Goal: Task Accomplishment & Management: Use online tool/utility

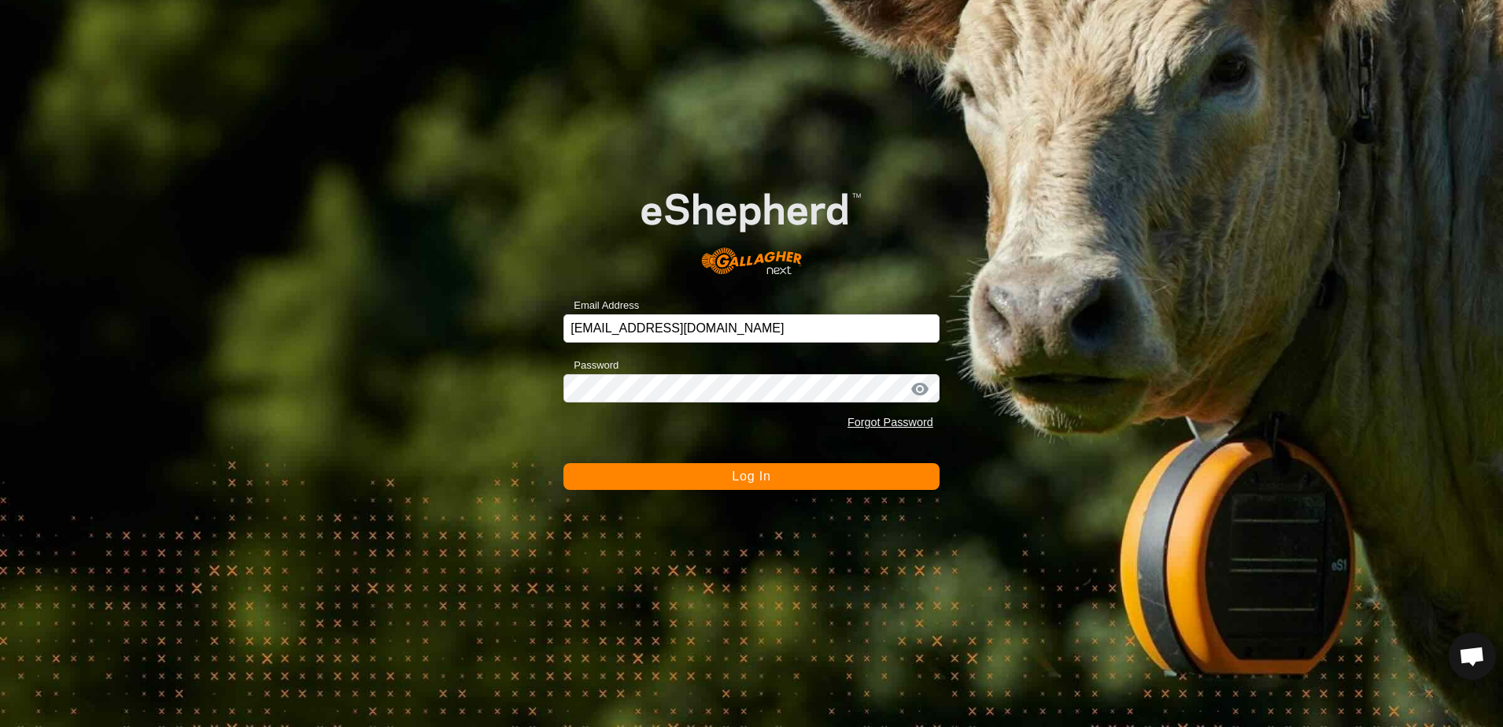
click at [673, 479] on button "Log In" at bounding box center [752, 476] width 376 height 27
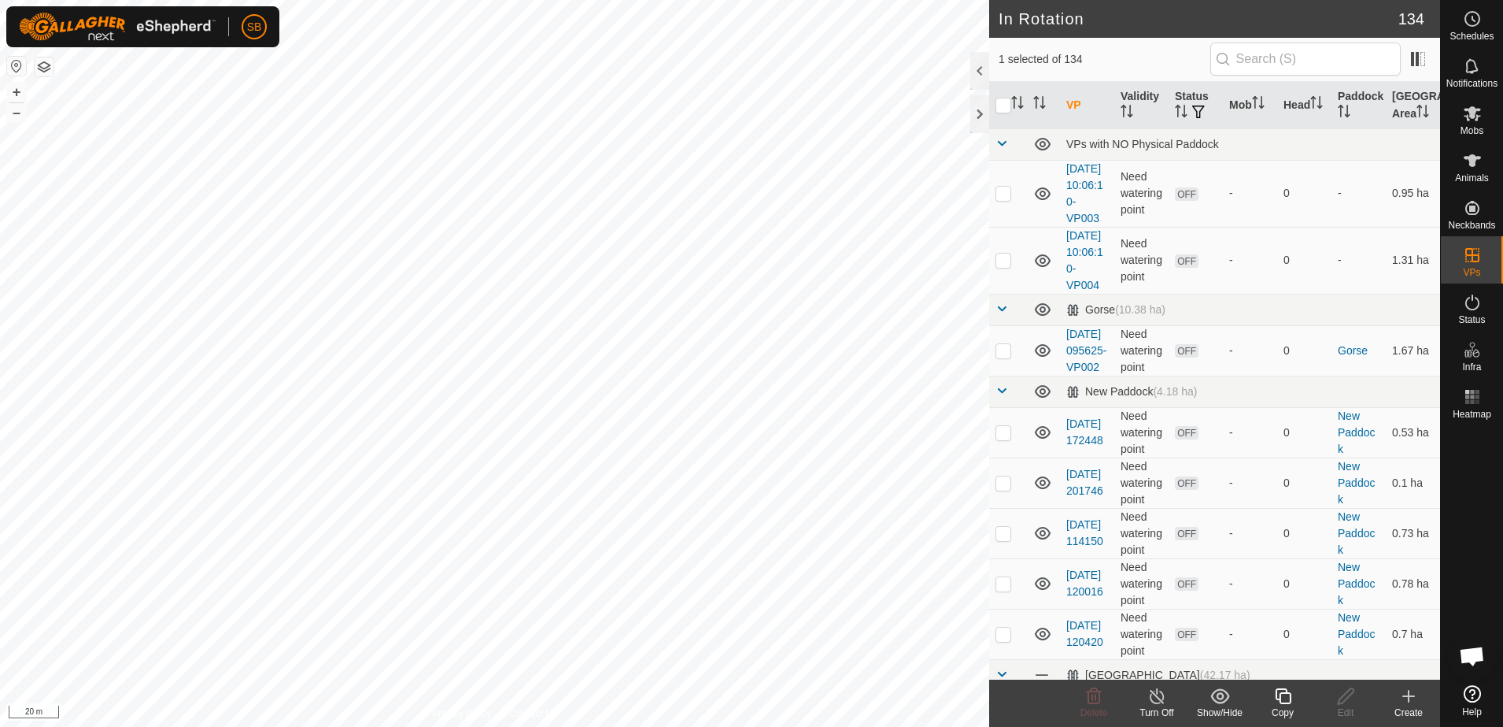
click at [1293, 695] on copy-svg-icon at bounding box center [1283, 695] width 63 height 19
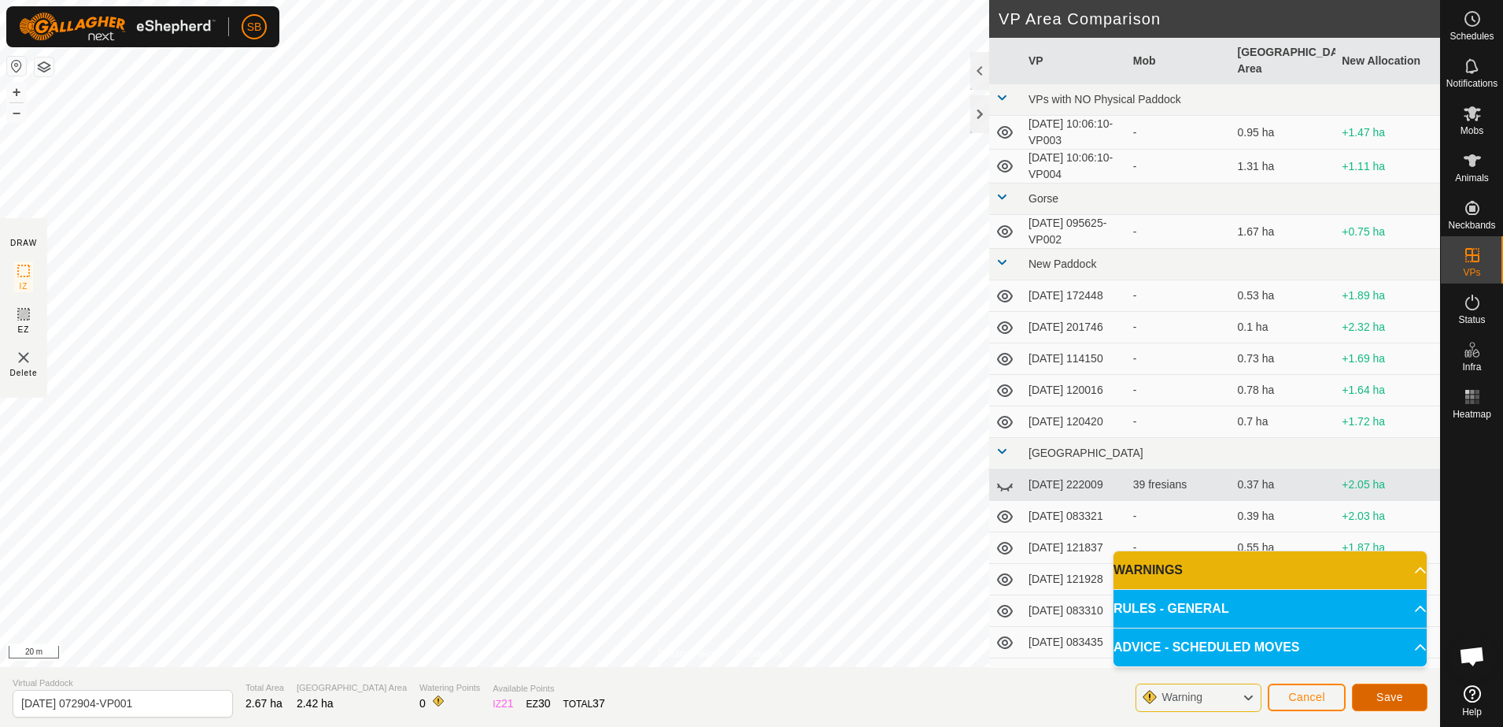
click at [1383, 694] on span "Save" at bounding box center [1390, 696] width 27 height 13
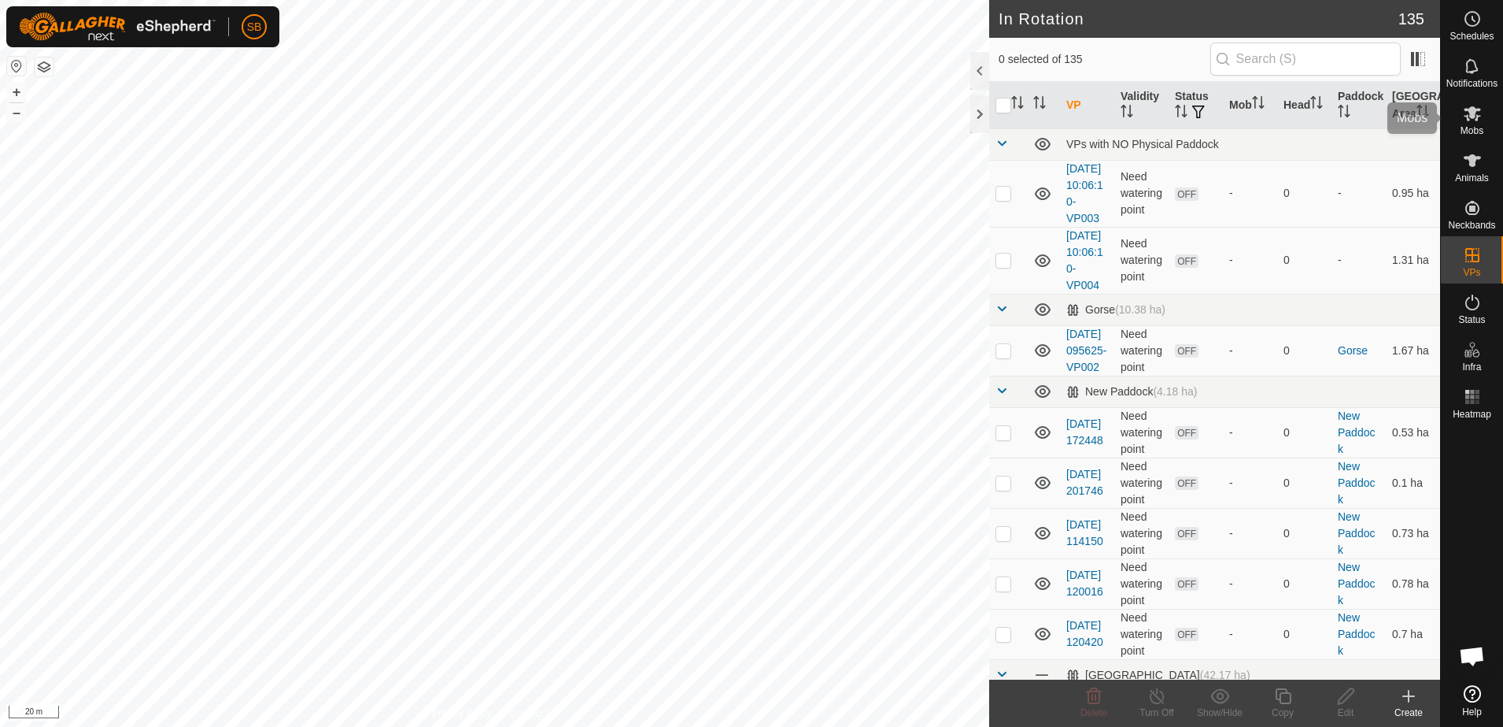
drag, startPoint x: 1466, startPoint y: 127, endPoint x: 1449, endPoint y: 153, distance: 31.9
click at [1466, 127] on span "Mobs" at bounding box center [1472, 130] width 23 height 9
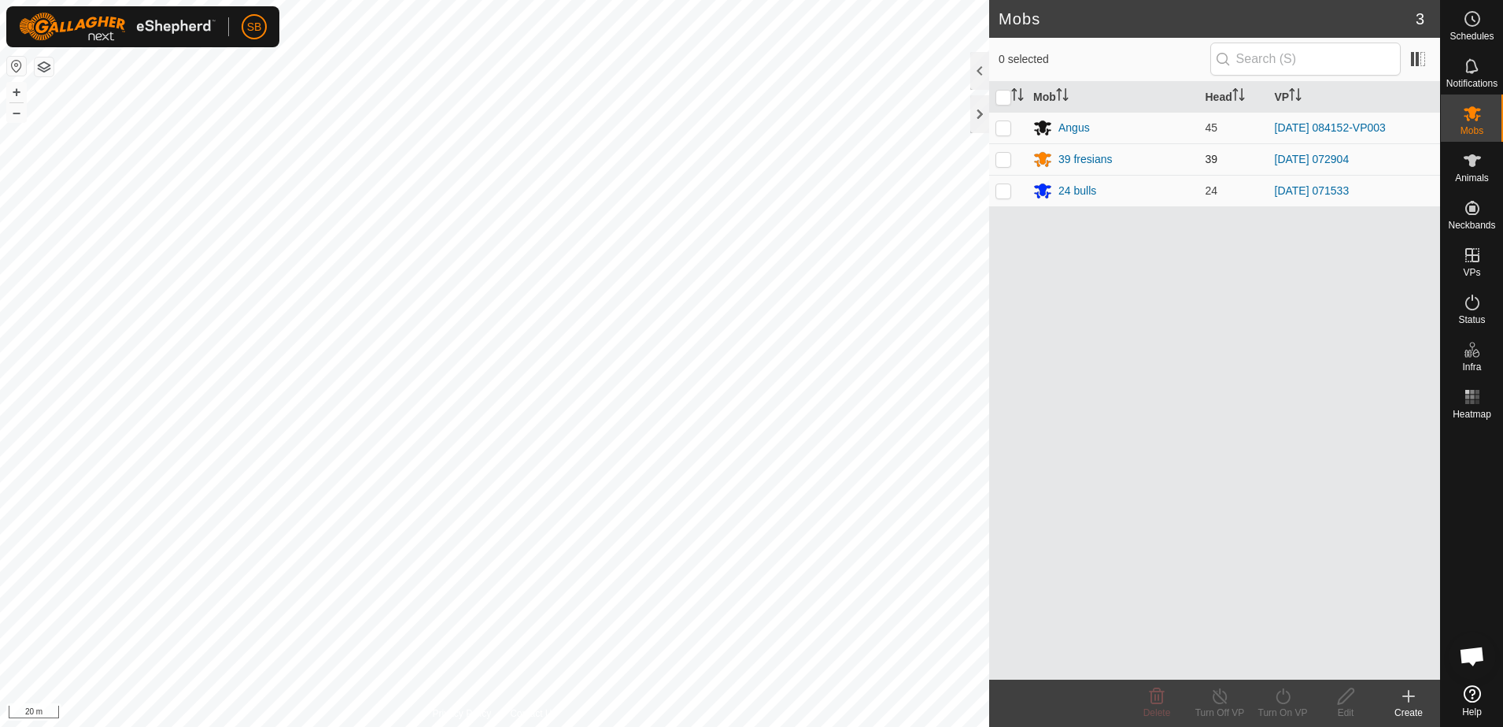
click at [1005, 161] on p-checkbox at bounding box center [1004, 159] width 16 height 13
checkbox input "true"
click at [1285, 696] on icon at bounding box center [1284, 695] width 20 height 19
click at [1263, 663] on link "Now" at bounding box center [1330, 660] width 156 height 31
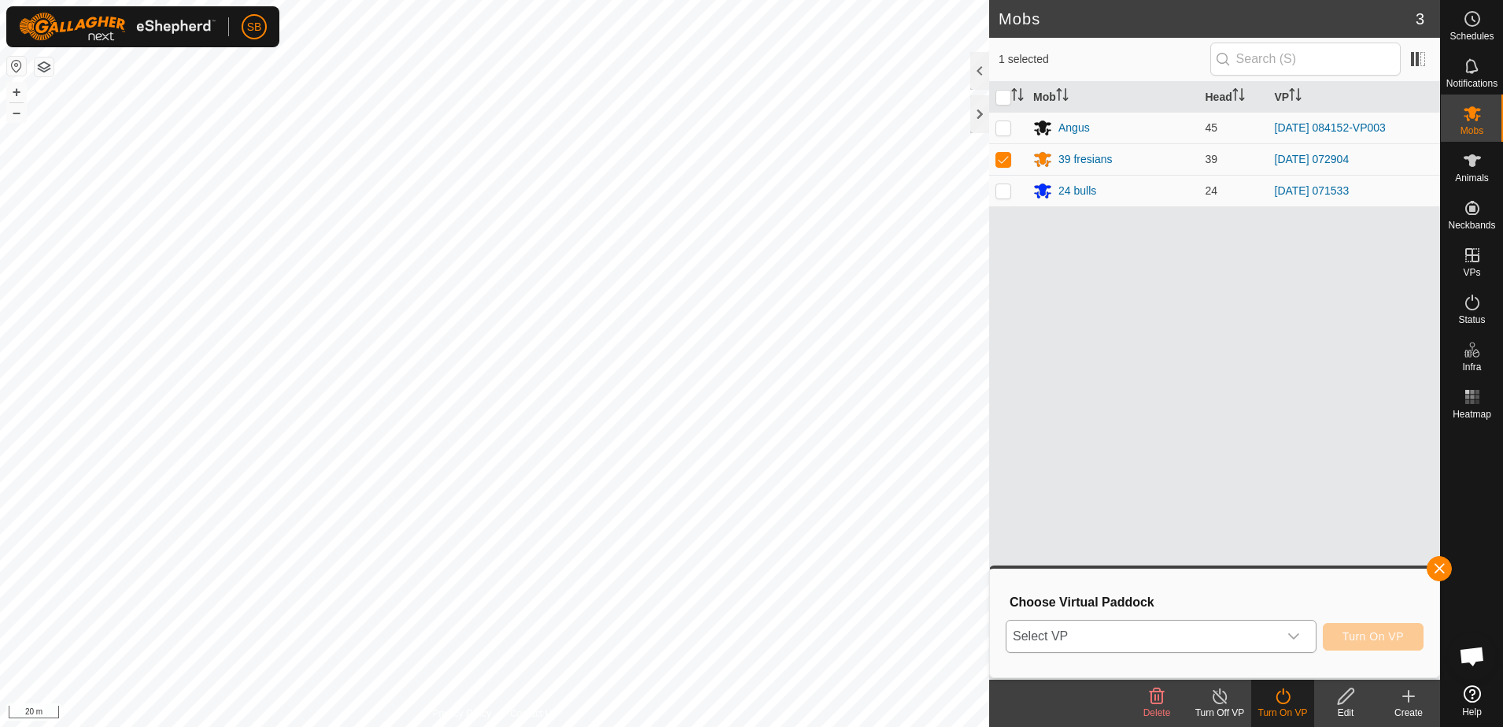
click at [1248, 642] on span "Select VP" at bounding box center [1143, 635] width 272 height 31
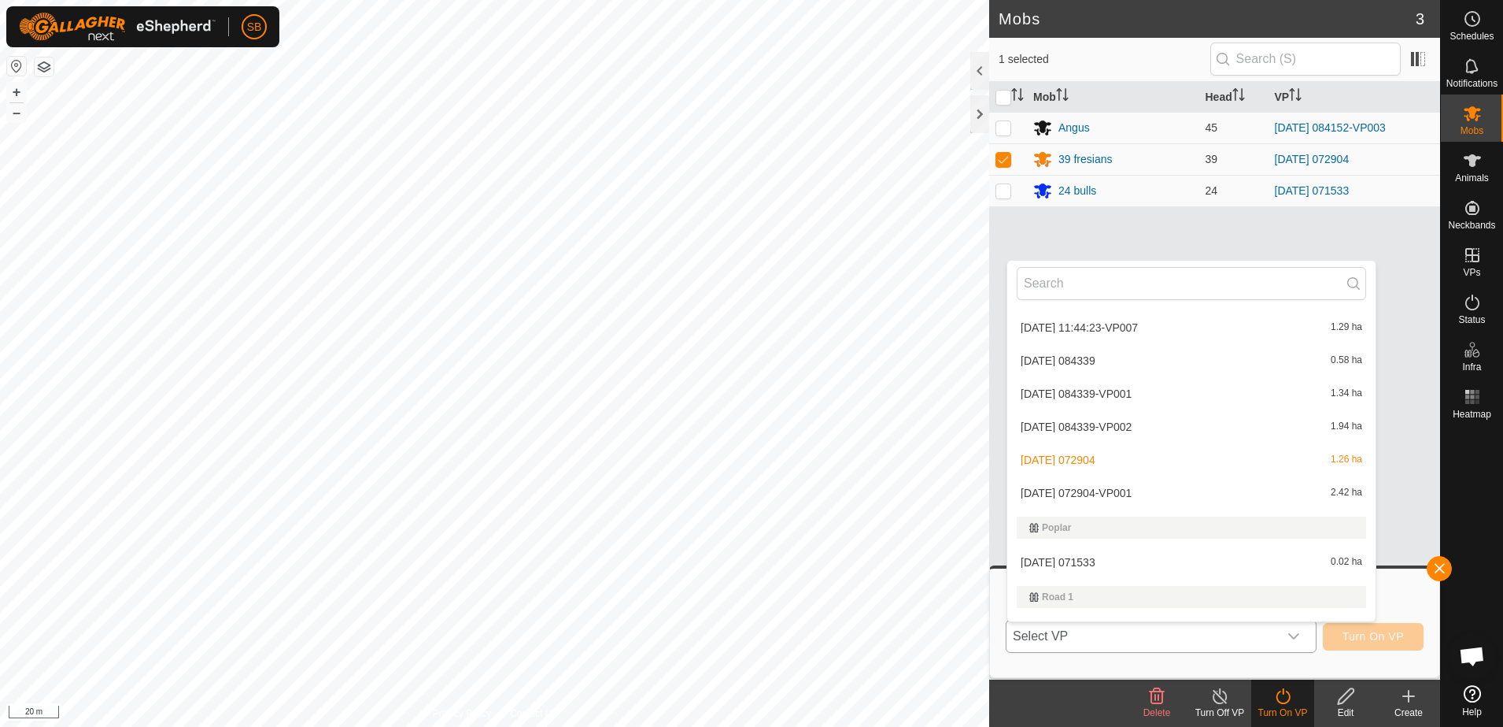
scroll to position [4034, 0]
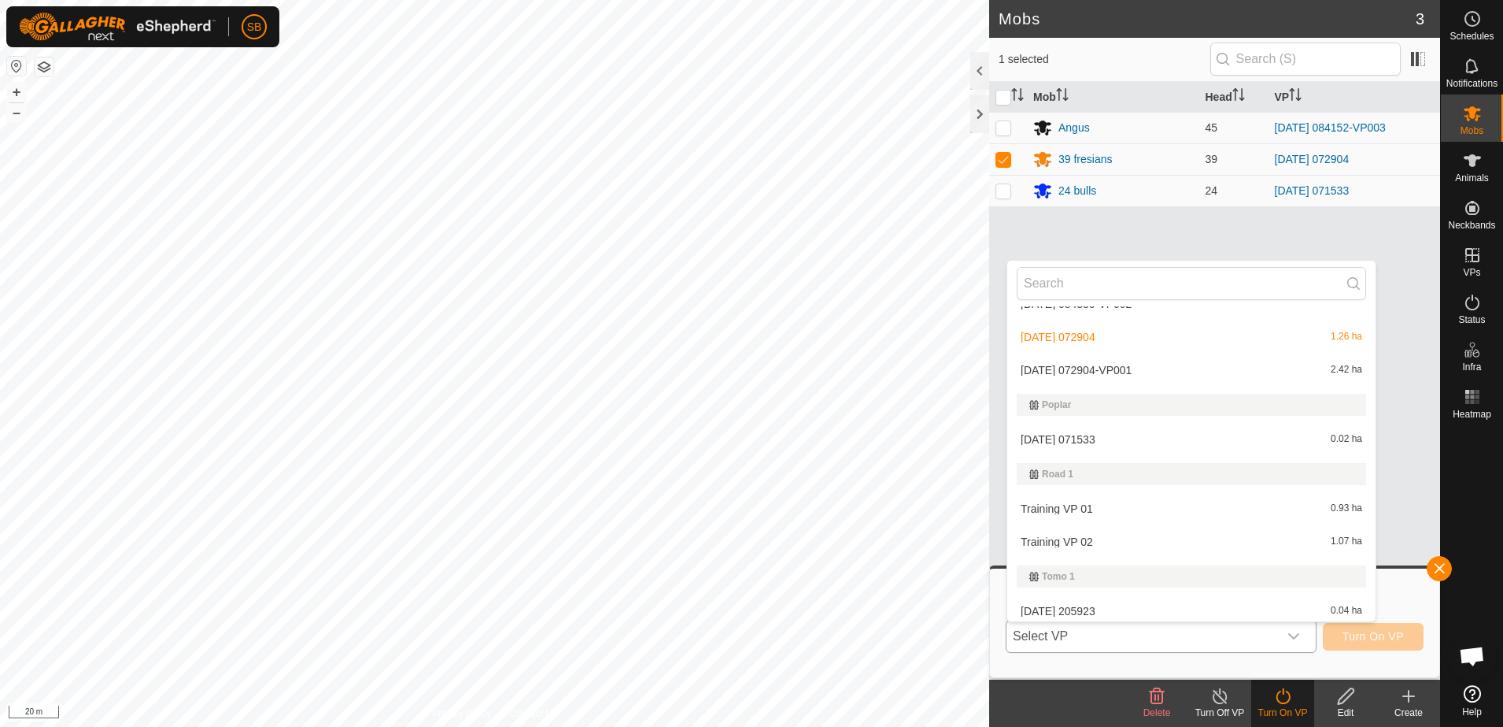
click at [1152, 371] on li "[DATE] 072904-VP001 2.42 ha" at bounding box center [1192, 369] width 368 height 31
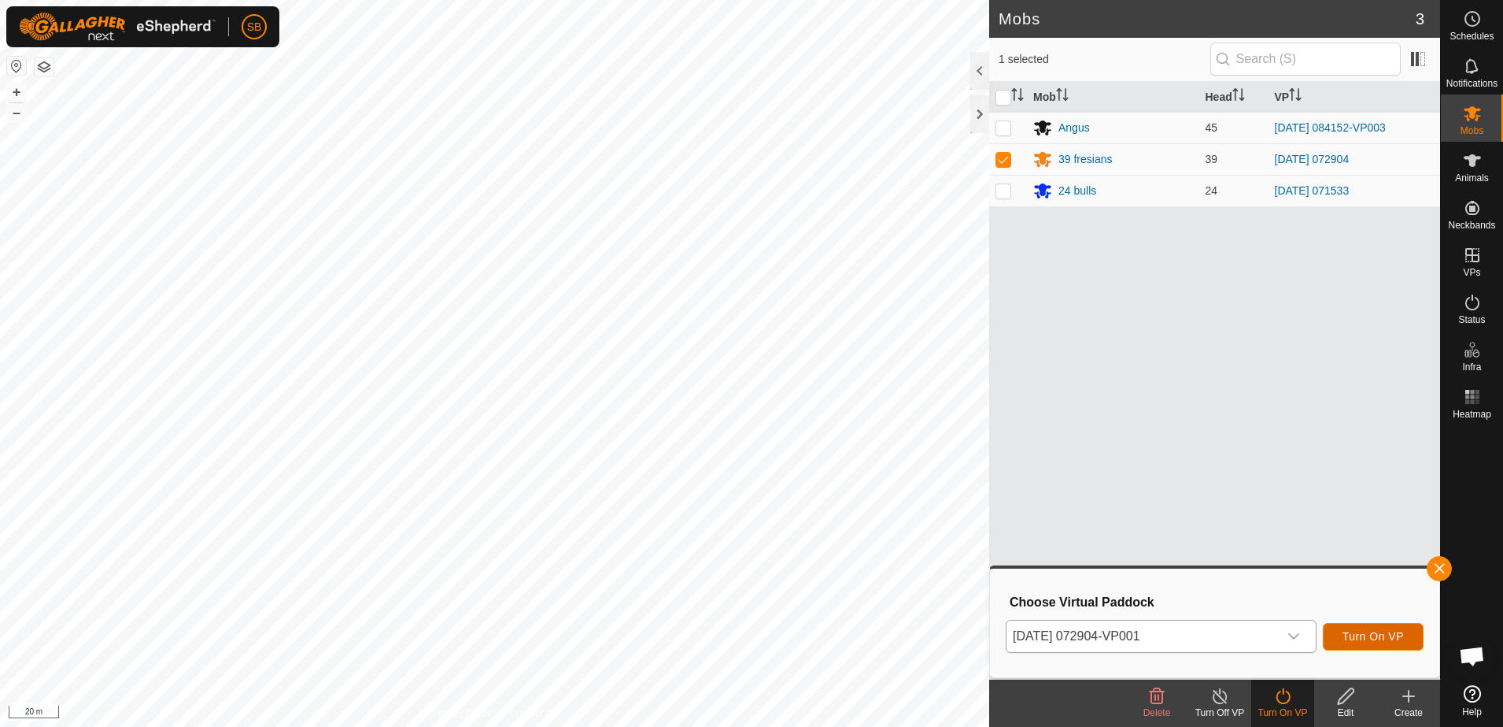
click at [1370, 641] on span "Turn On VP" at bounding box center [1373, 636] width 61 height 13
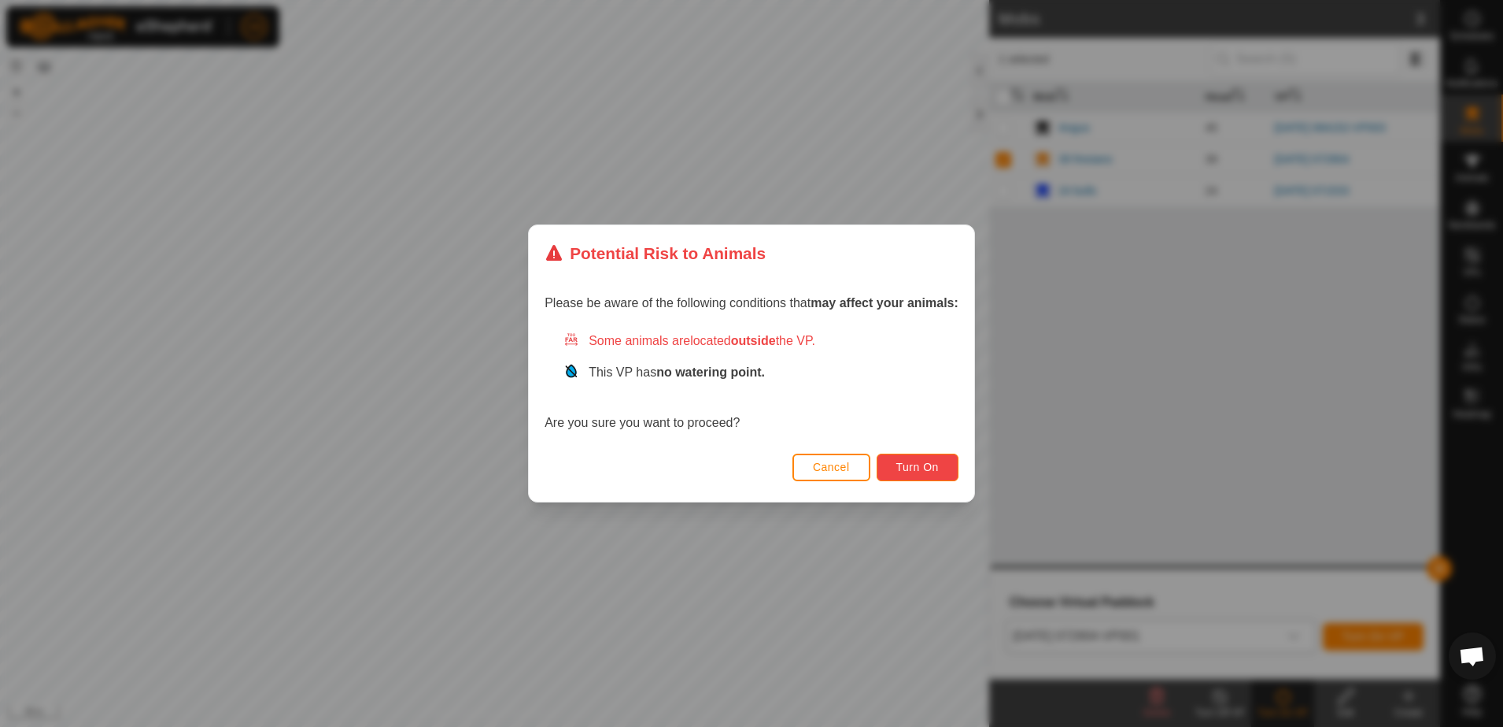
click at [938, 468] on button "Turn On" at bounding box center [918, 467] width 82 height 28
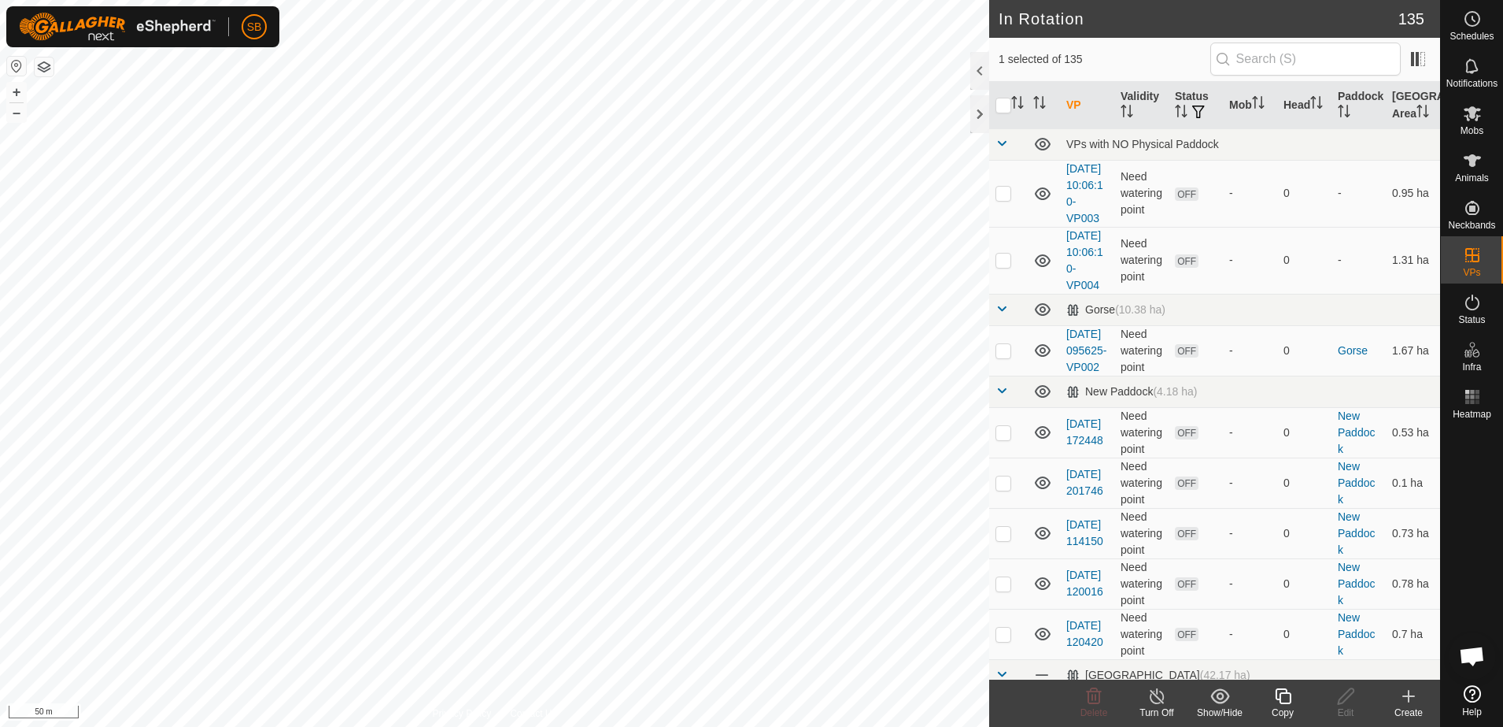
click at [1282, 697] on icon at bounding box center [1284, 695] width 20 height 19
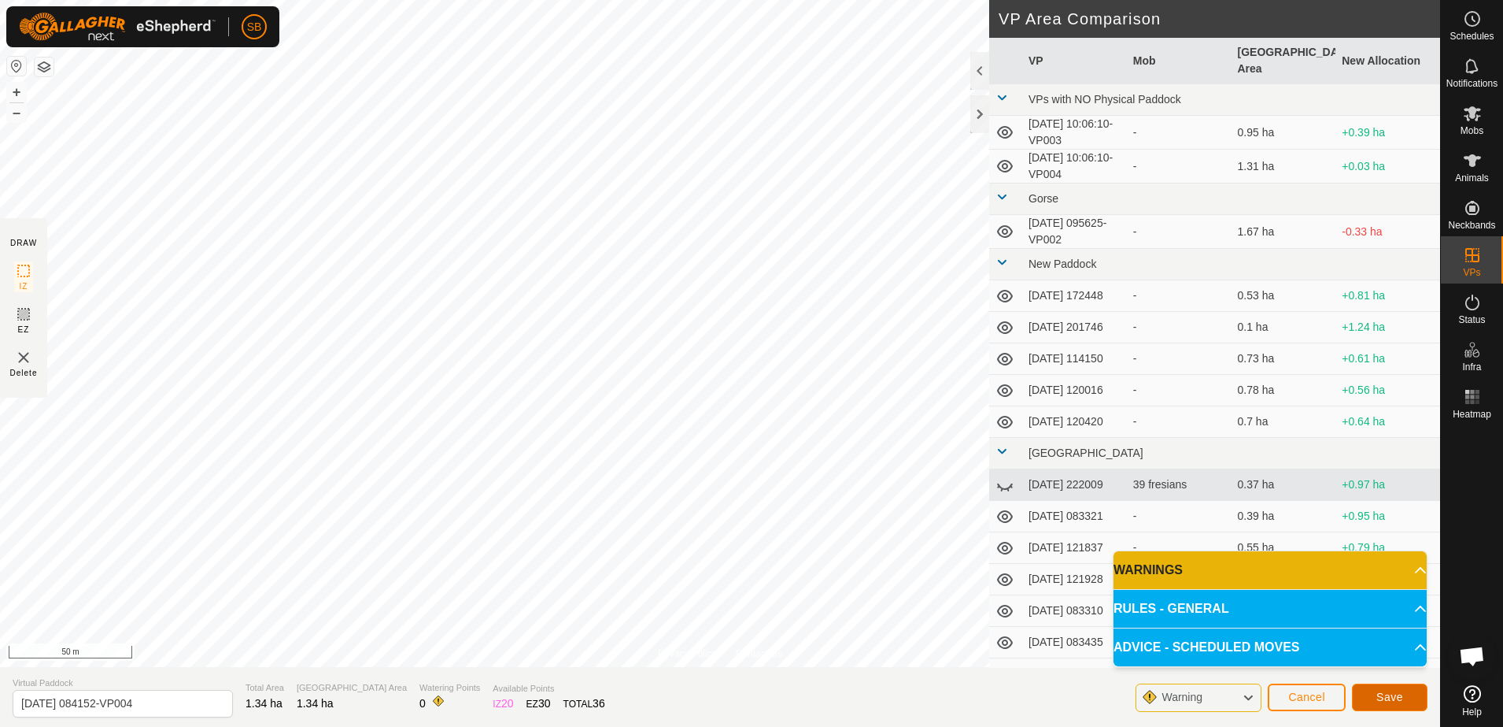
click at [1398, 691] on span "Save" at bounding box center [1390, 696] width 27 height 13
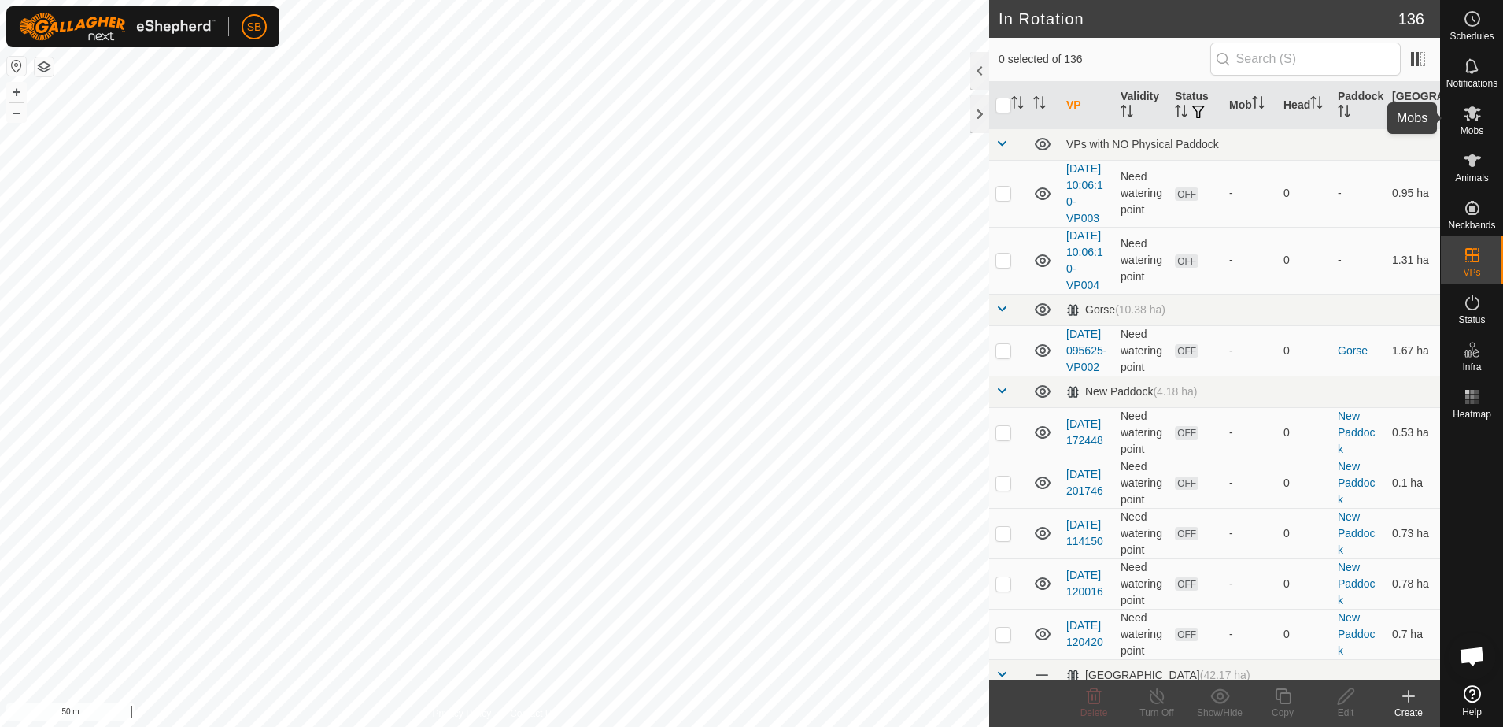
click at [1482, 122] on es-mob-svg-icon at bounding box center [1473, 113] width 28 height 25
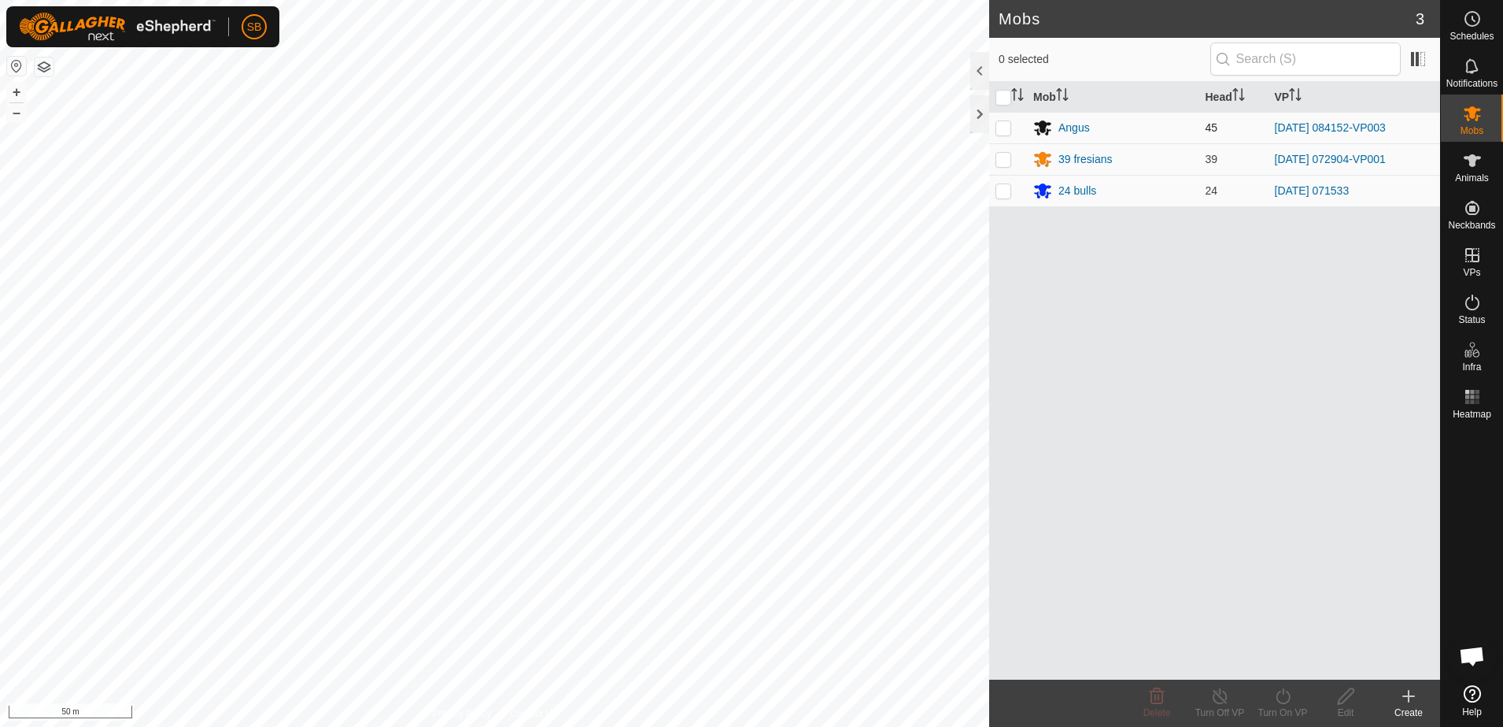
click at [1008, 128] on p-checkbox at bounding box center [1004, 127] width 16 height 13
checkbox input "true"
click at [1289, 697] on icon at bounding box center [1284, 695] width 20 height 19
click at [1288, 661] on link "Now" at bounding box center [1330, 660] width 156 height 31
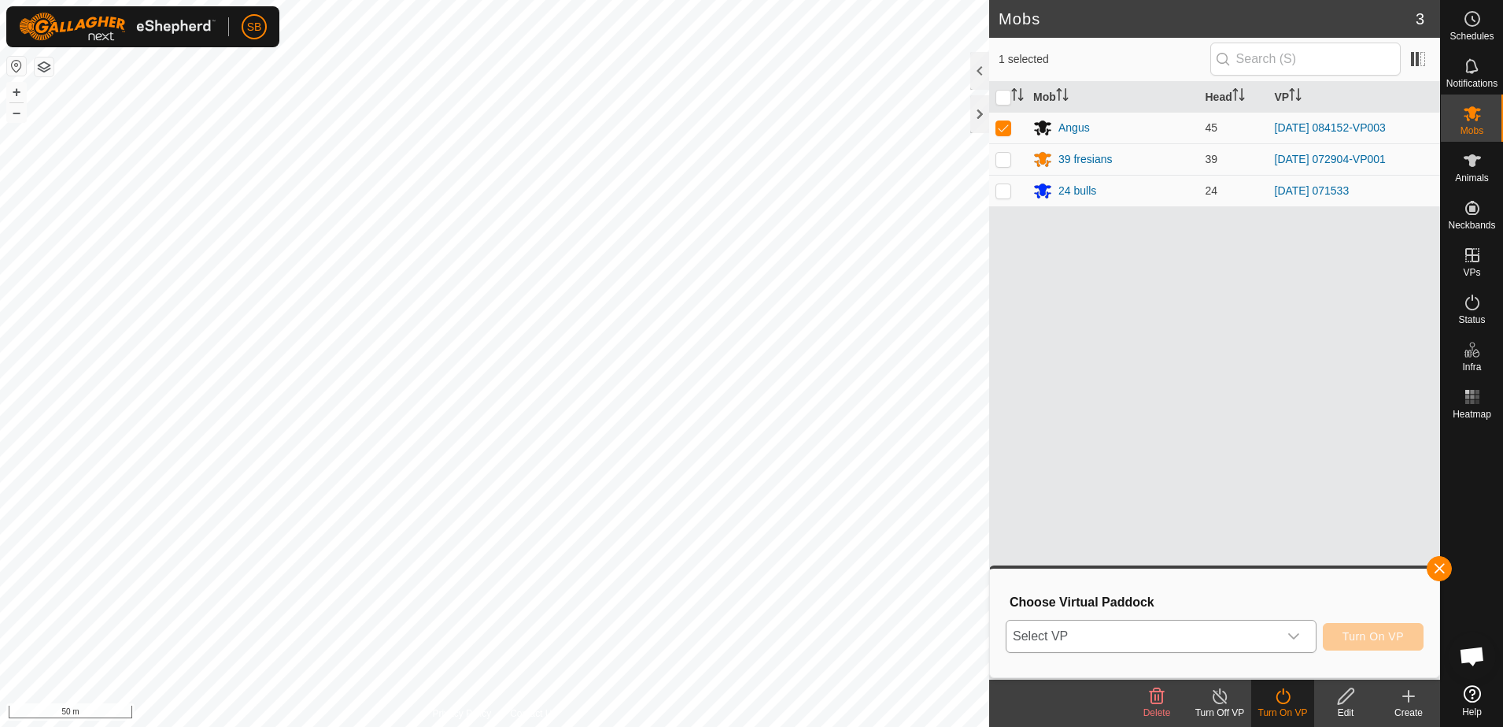
click at [1281, 639] on div "dropdown trigger" at bounding box center [1293, 635] width 31 height 31
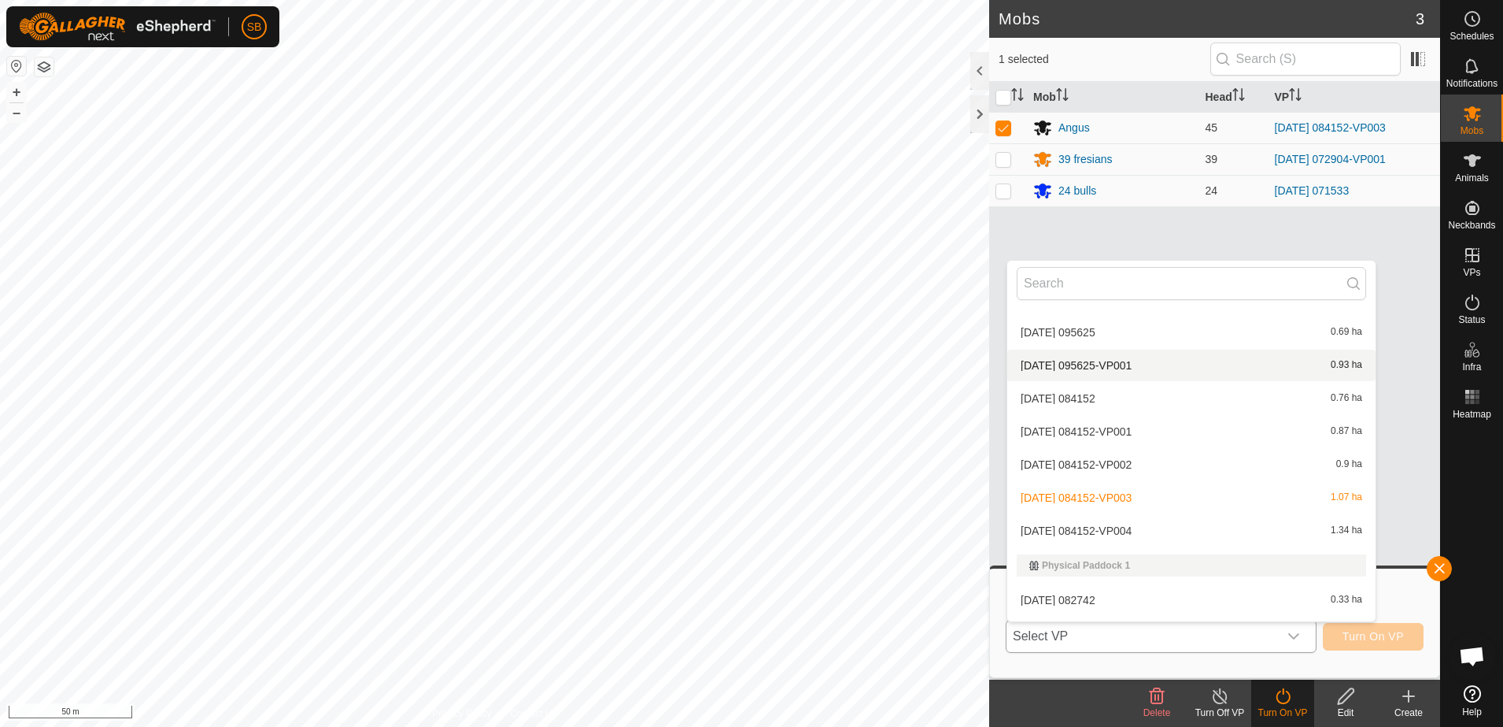
scroll to position [2385, 0]
click at [1178, 530] on li "[DATE] 084152-VP004 1.34 ha" at bounding box center [1192, 527] width 368 height 31
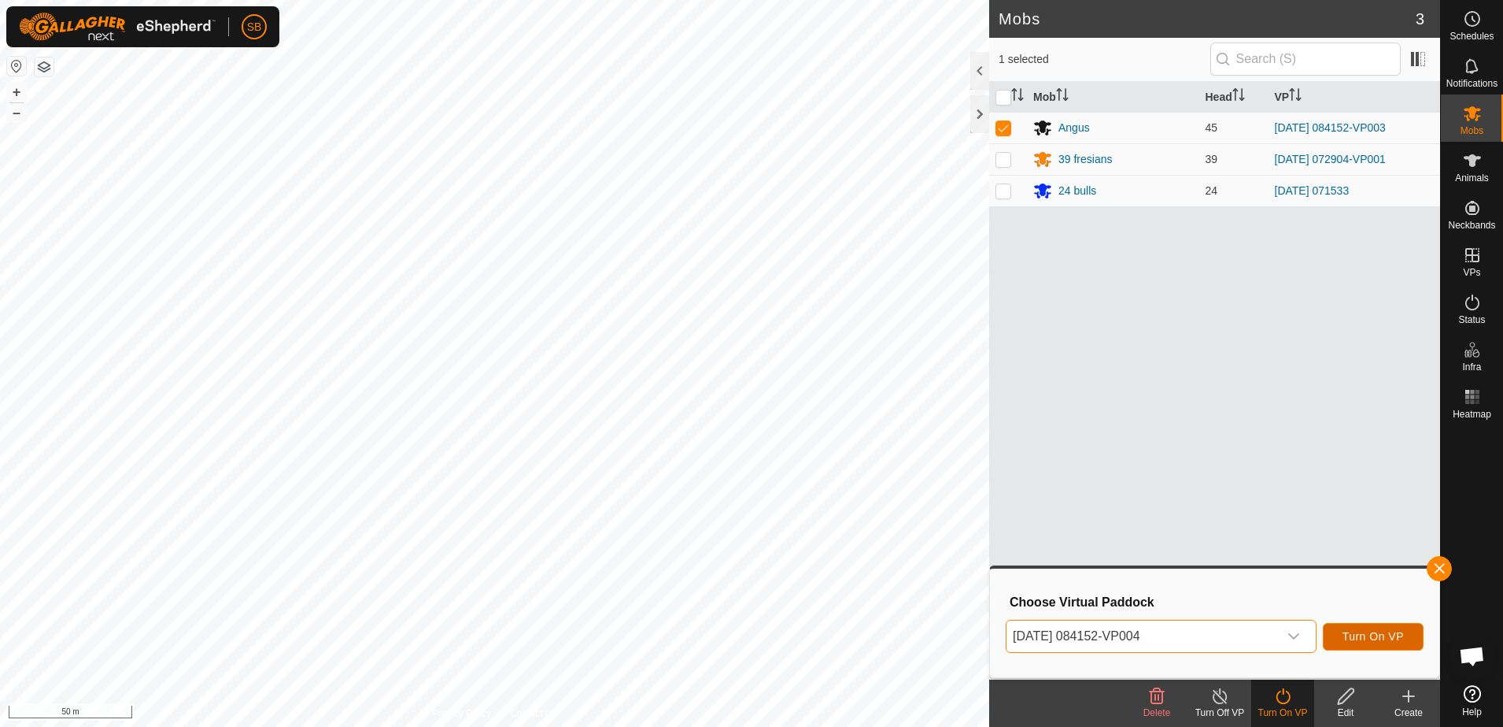
click at [1369, 638] on span "Turn On VP" at bounding box center [1373, 636] width 61 height 13
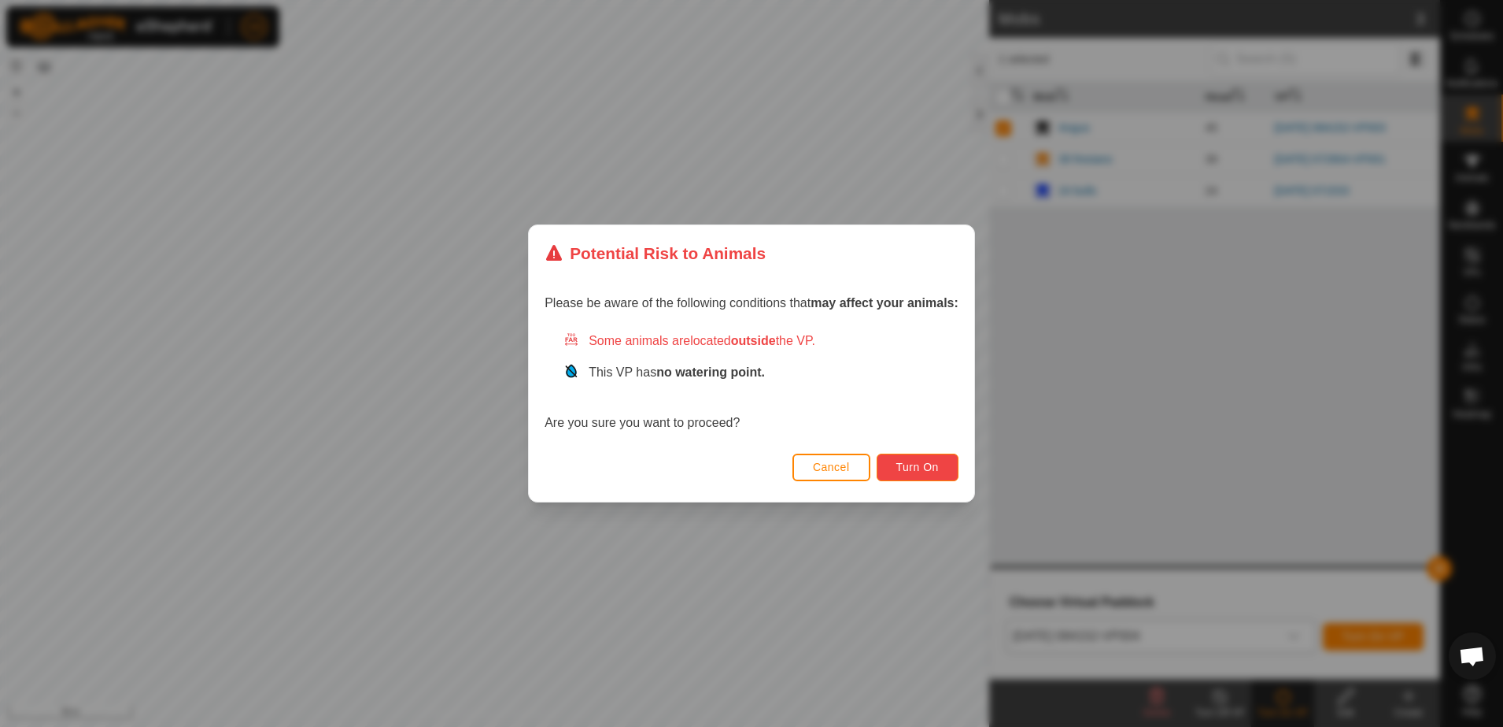
click at [926, 471] on span "Turn On" at bounding box center [918, 466] width 43 height 13
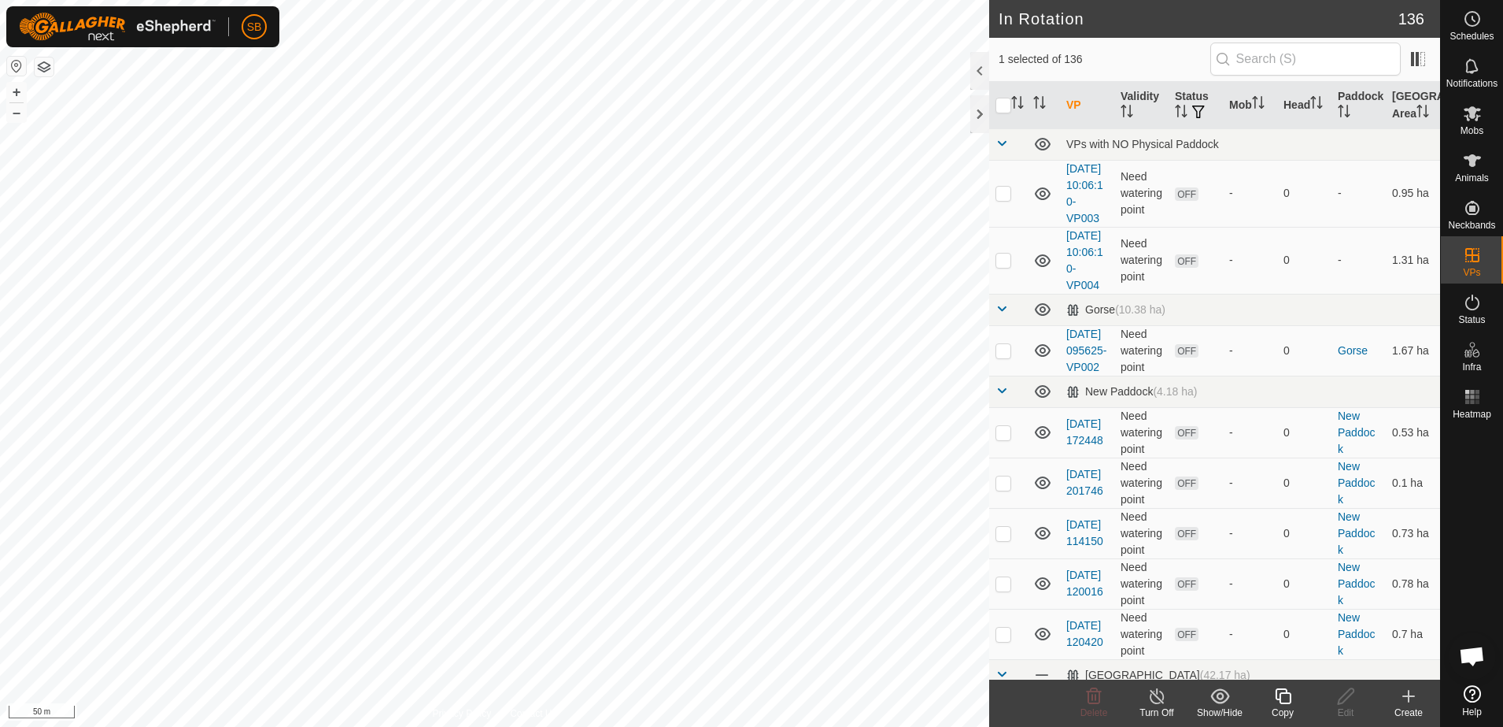
click at [1285, 700] on icon at bounding box center [1284, 695] width 20 height 19
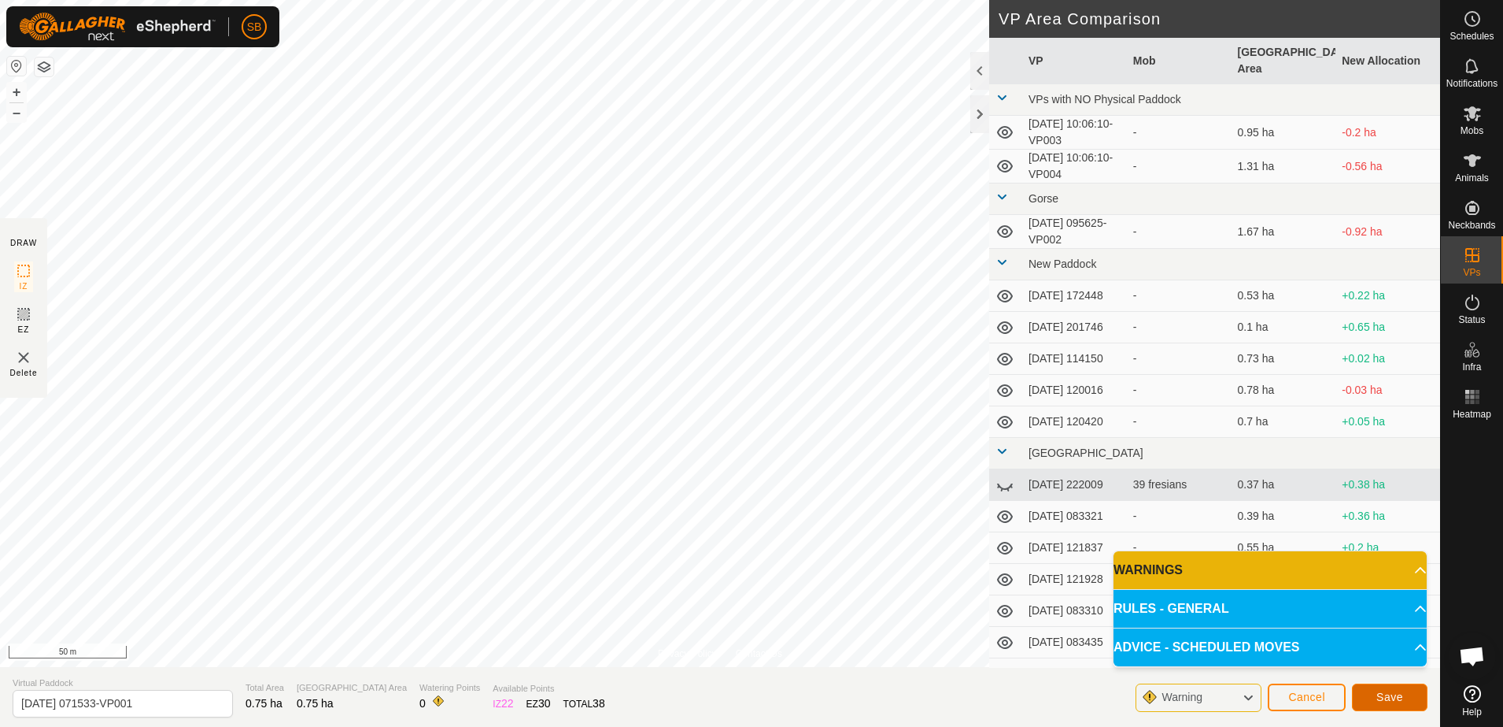
click at [1399, 693] on span "Save" at bounding box center [1390, 696] width 27 height 13
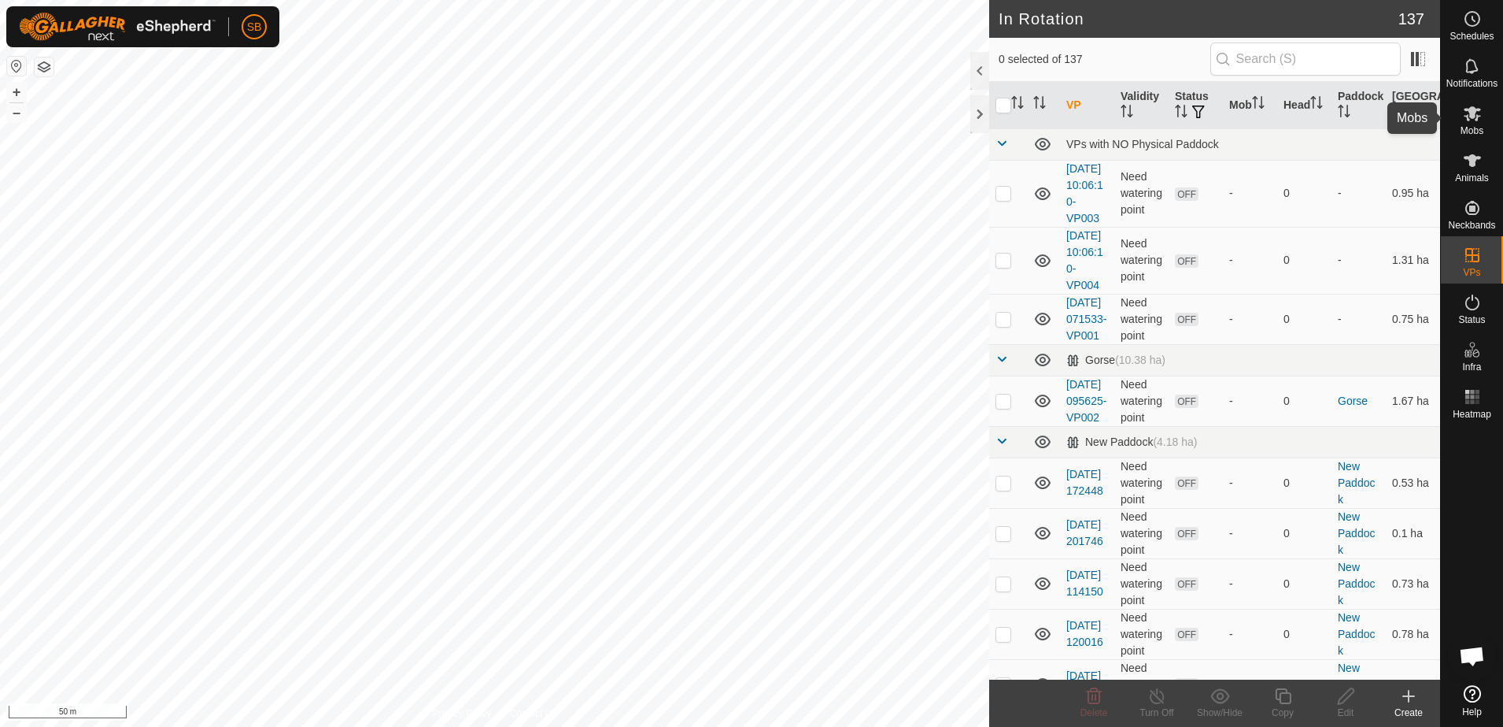
click at [1471, 129] on span "Mobs" at bounding box center [1472, 130] width 23 height 9
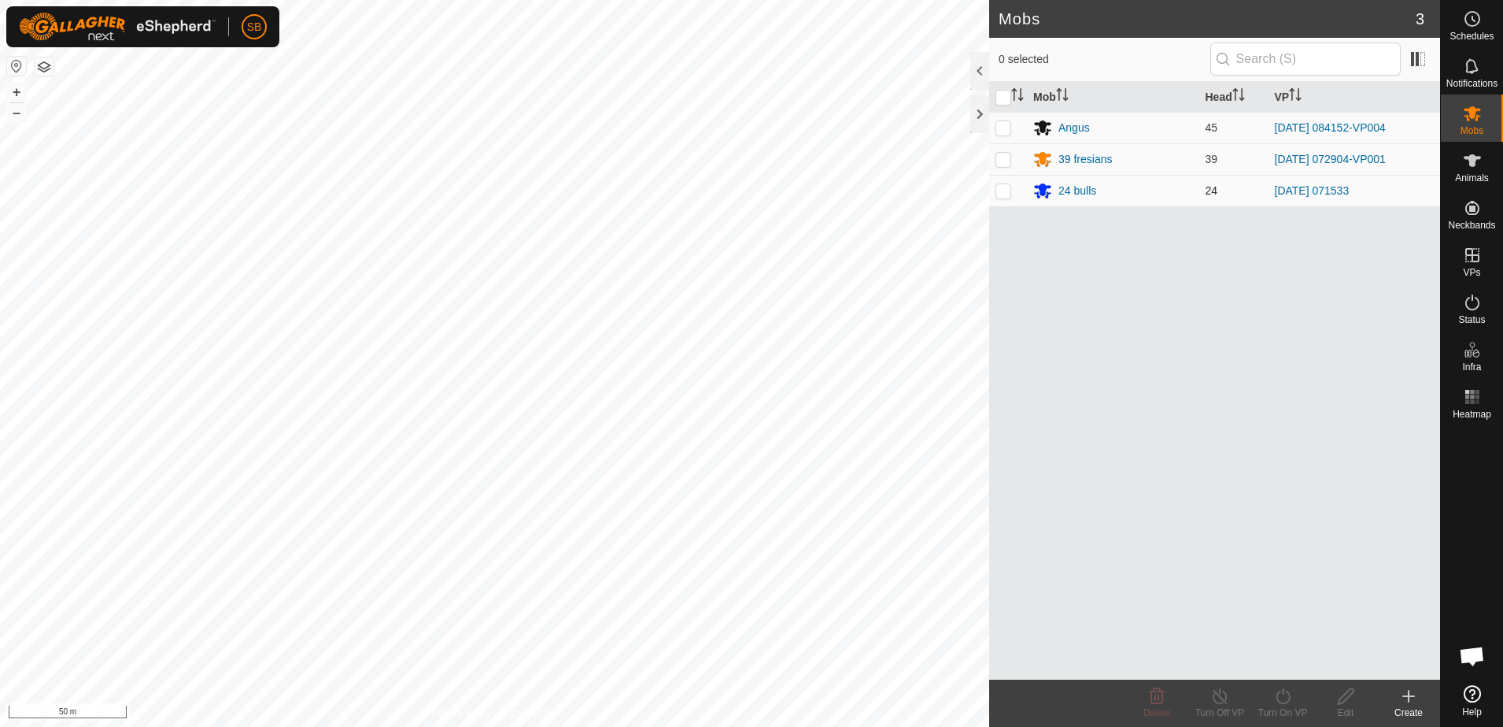
click at [1005, 194] on p-checkbox at bounding box center [1004, 190] width 16 height 13
checkbox input "true"
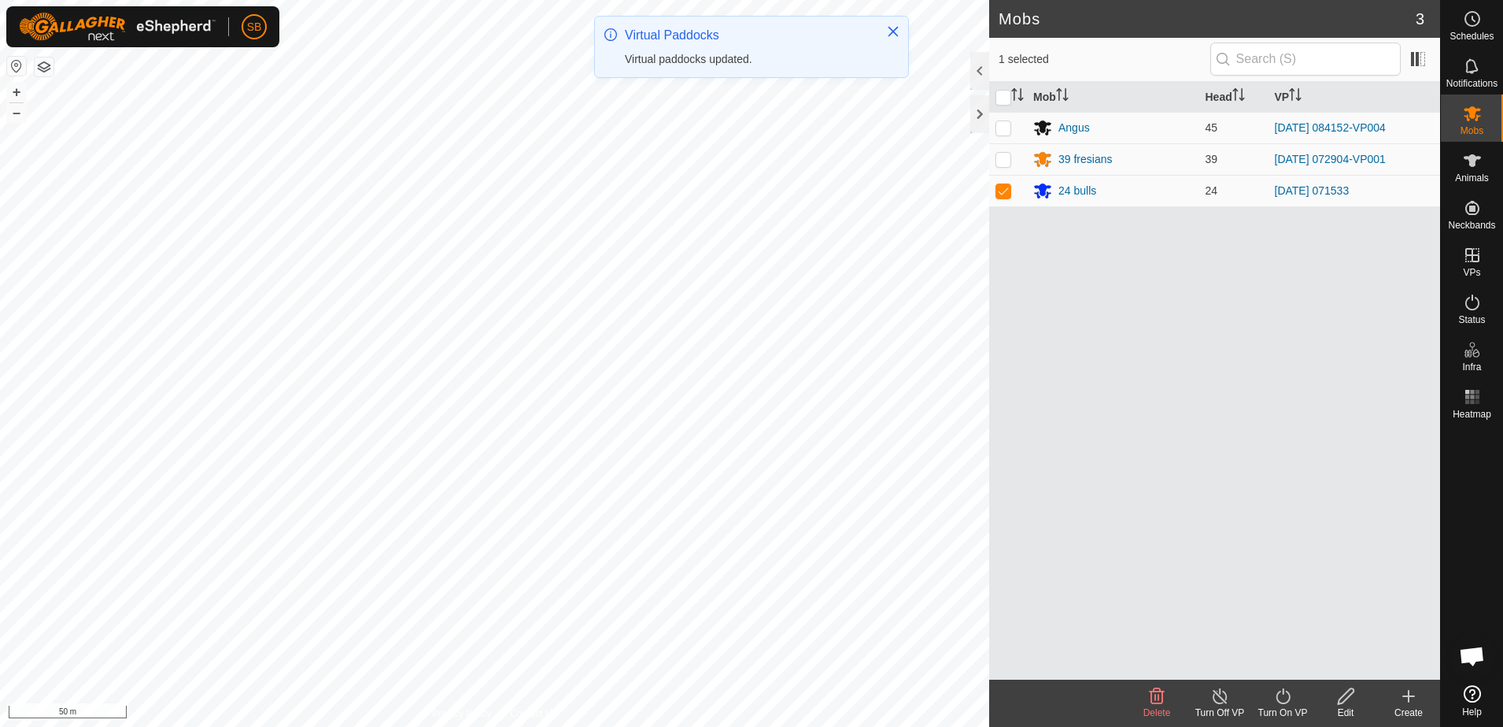
click at [1284, 696] on icon at bounding box center [1284, 695] width 20 height 19
click at [1268, 659] on link "Now" at bounding box center [1330, 660] width 156 height 31
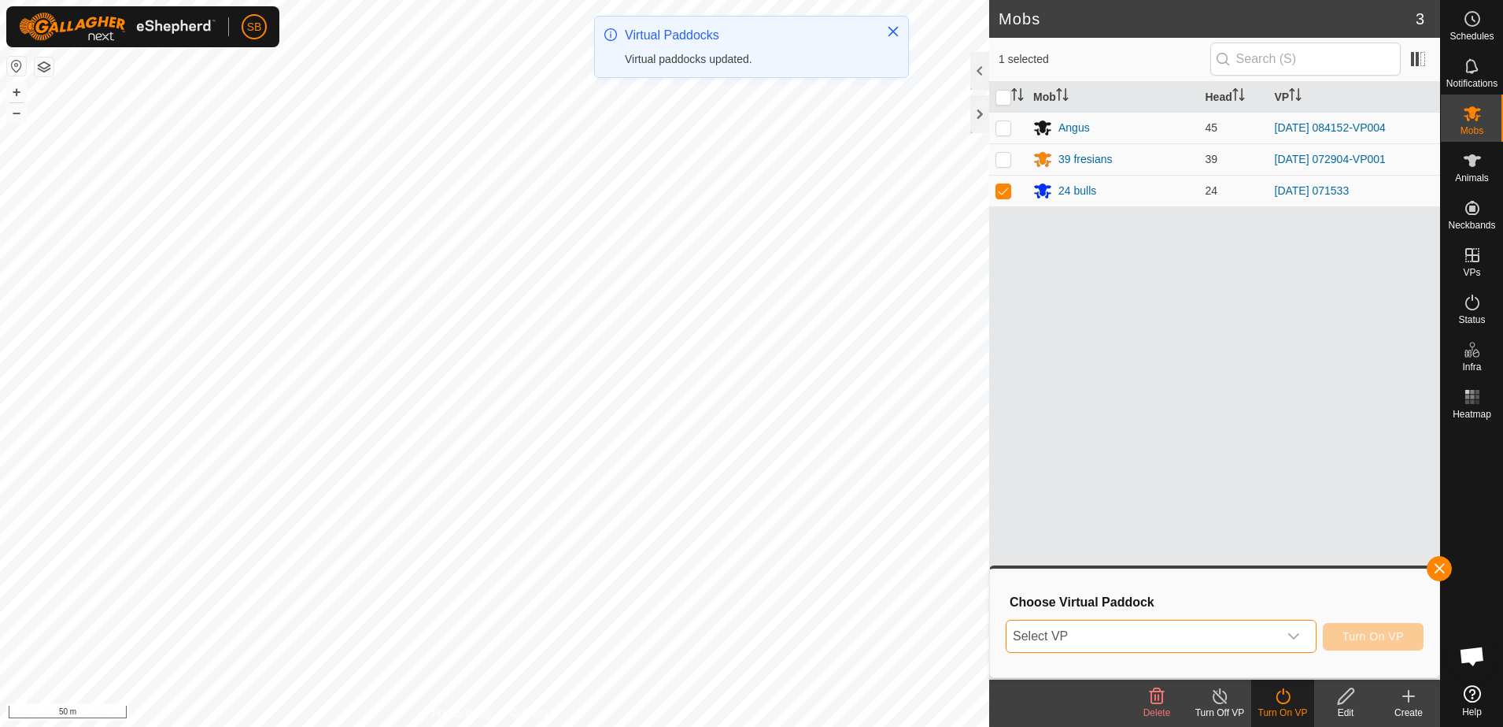
click at [1259, 636] on span "Select VP" at bounding box center [1143, 635] width 272 height 31
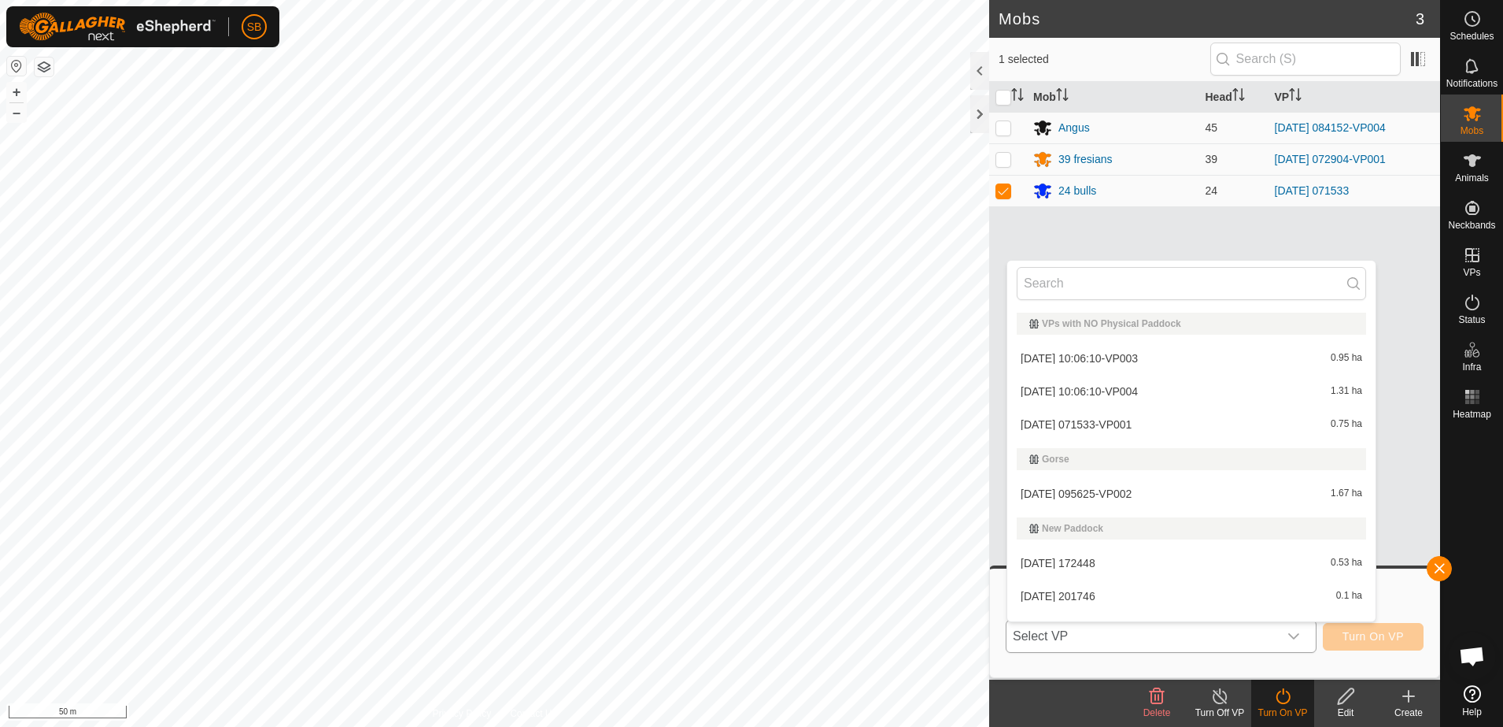
click at [1161, 433] on li "[DATE] 071533-VP001 0.75 ha" at bounding box center [1192, 424] width 368 height 31
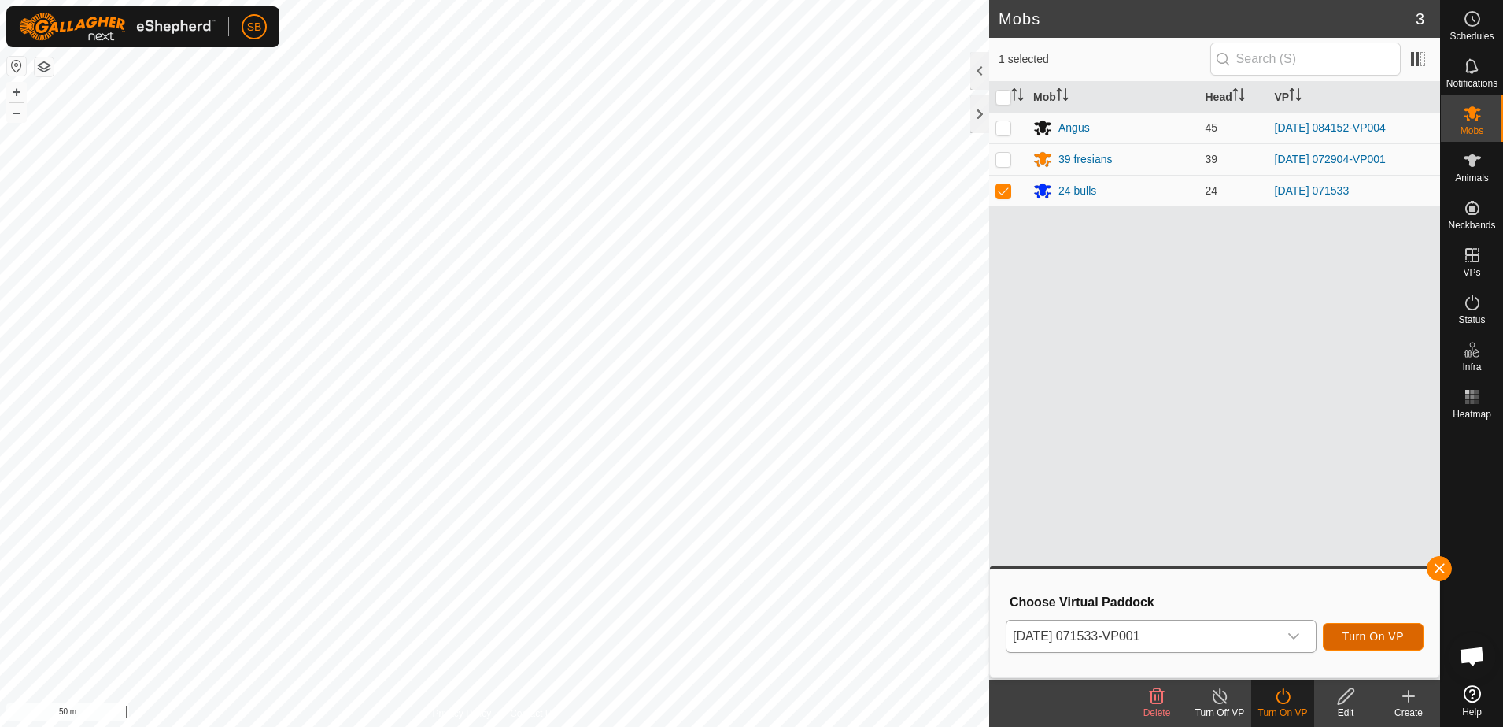
click at [1381, 637] on span "Turn On VP" at bounding box center [1373, 636] width 61 height 13
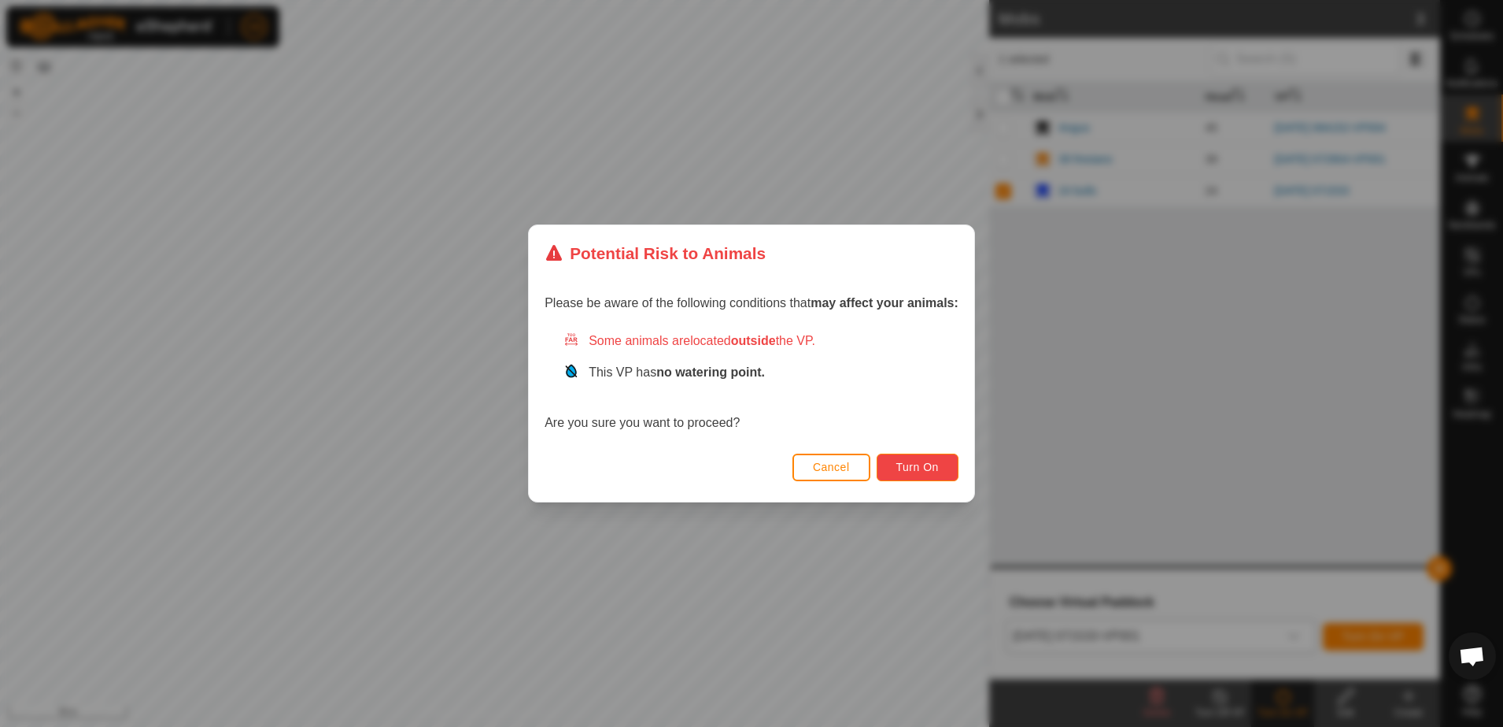
click at [923, 470] on span "Turn On" at bounding box center [918, 466] width 43 height 13
